Goal: Entertainment & Leisure: Browse casually

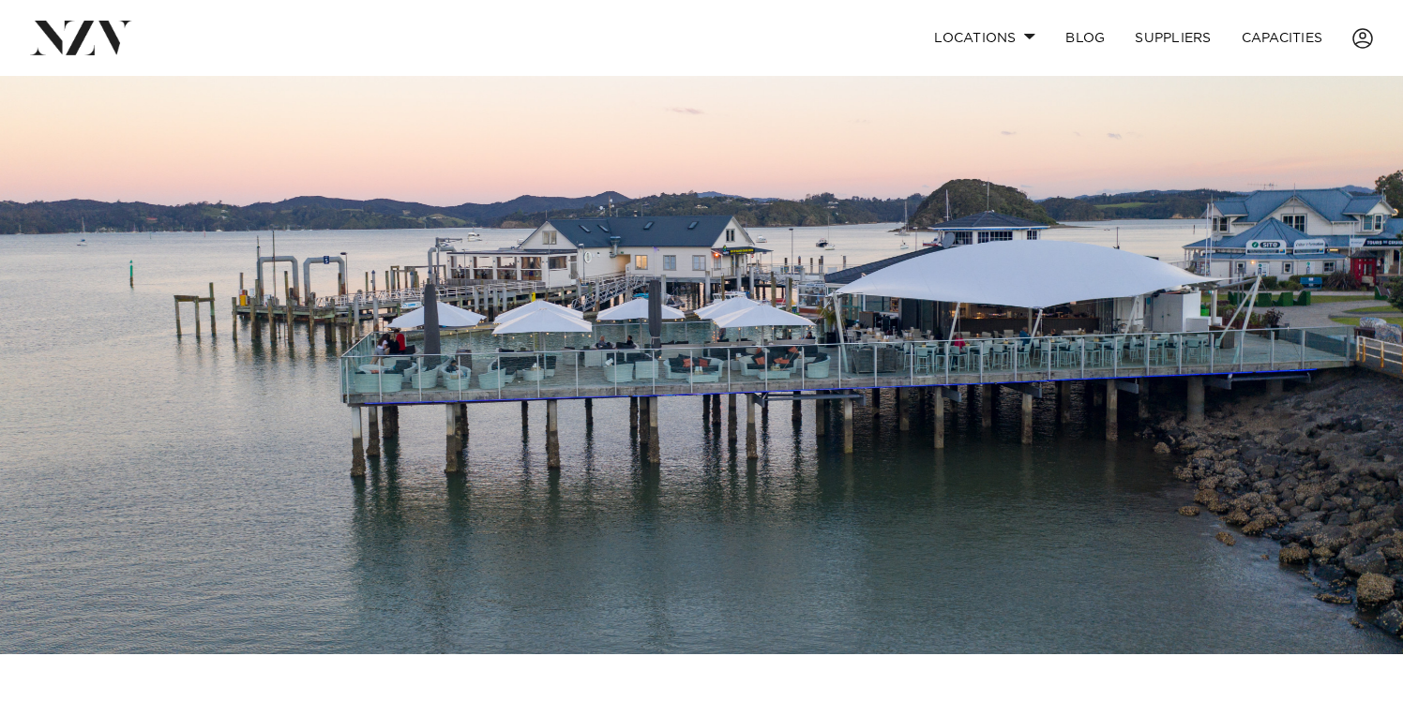
scroll to position [82, 0]
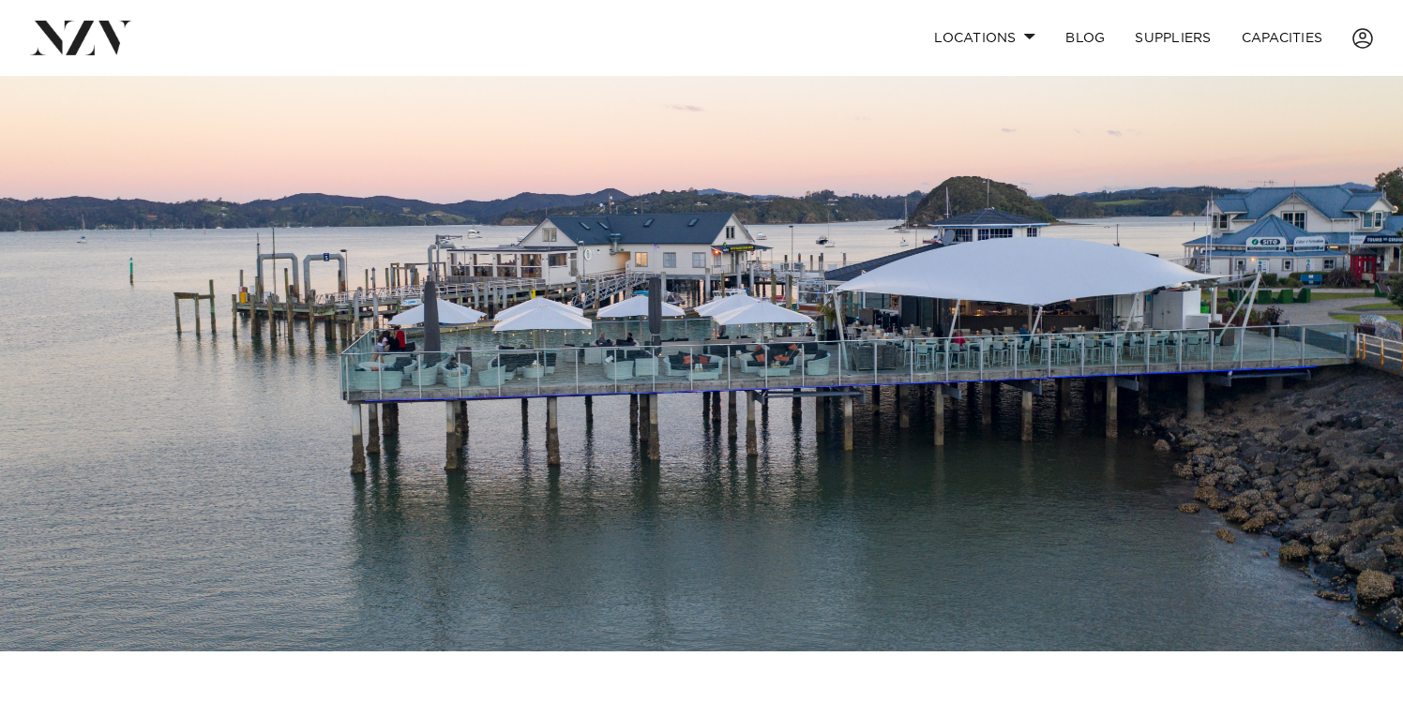
click at [853, 308] on img at bounding box center [701, 322] width 1403 height 657
